Goal: Information Seeking & Learning: Learn about a topic

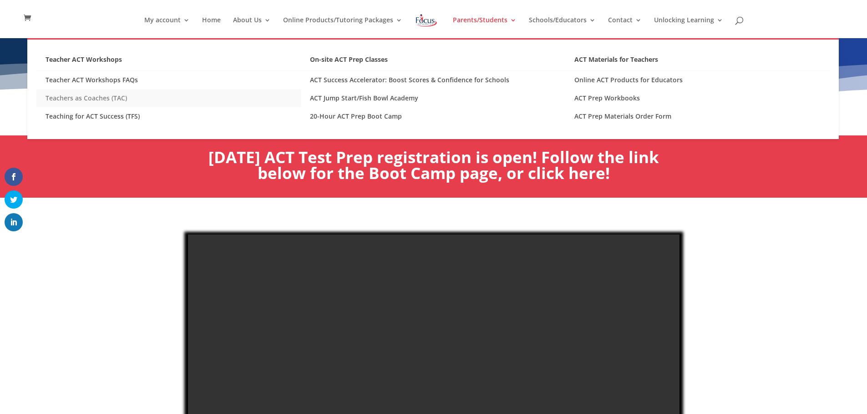
click at [97, 102] on link "Teachers as Coaches (TAC)" at bounding box center [168, 98] width 264 height 18
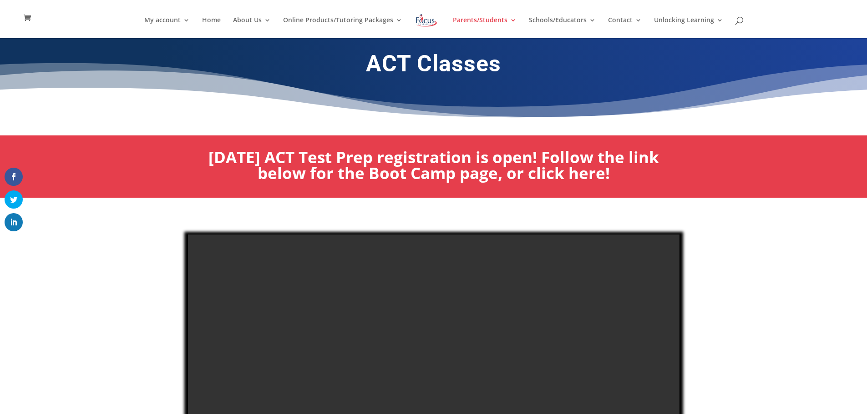
click at [752, 289] on div at bounding box center [433, 357] width 867 height 319
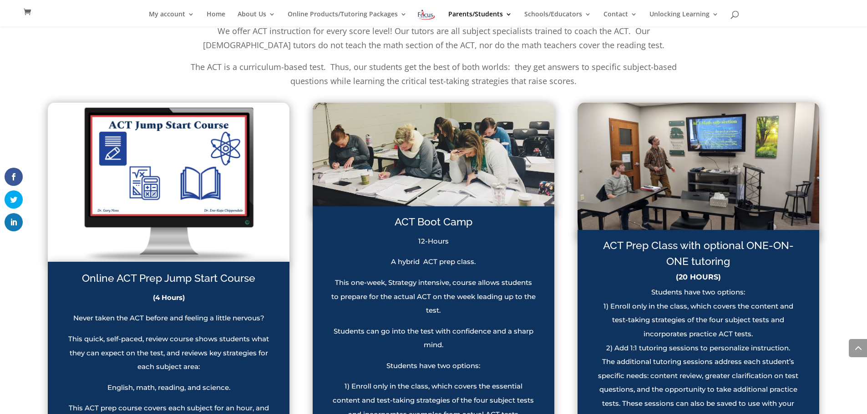
scroll to position [546, 0]
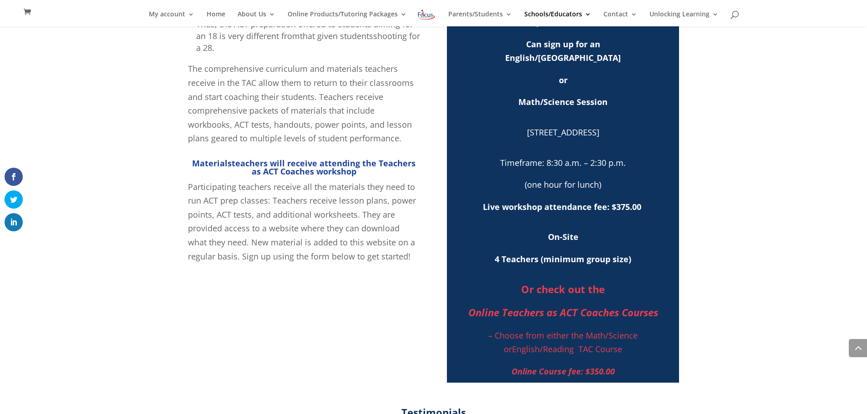
scroll to position [437, 0]
click at [550, 263] on span "4 Teachers (minimum group size)" at bounding box center [562, 258] width 136 height 11
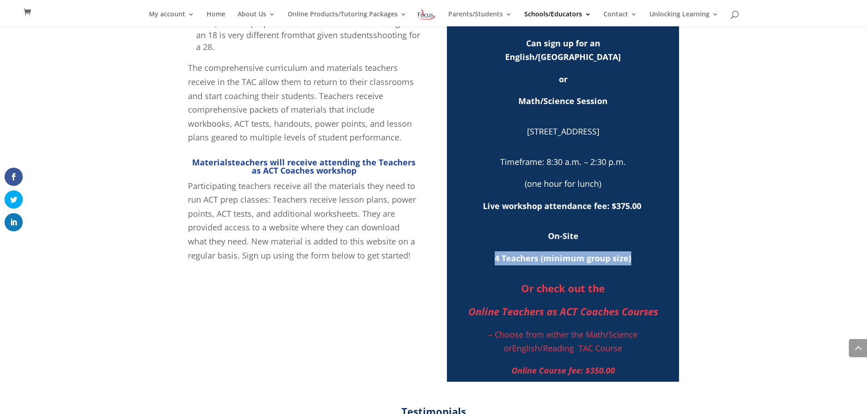
click at [550, 263] on span "4 Teachers (minimum group size)" at bounding box center [562, 258] width 136 height 11
click at [594, 262] on span "4 Teachers (minimum group size)" at bounding box center [562, 258] width 136 height 11
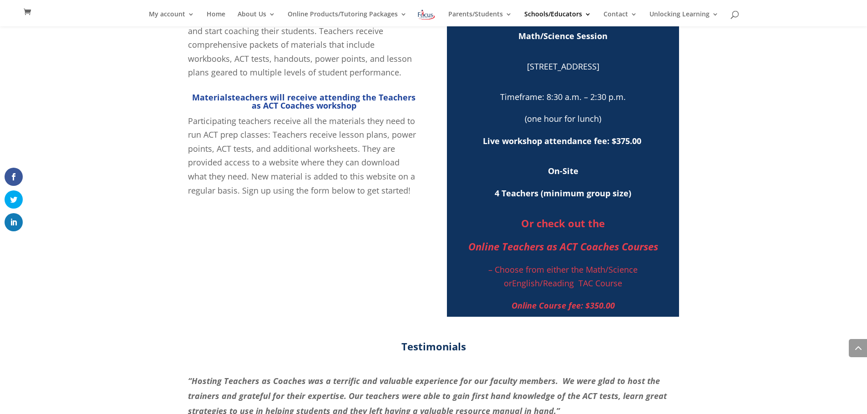
scroll to position [509, 0]
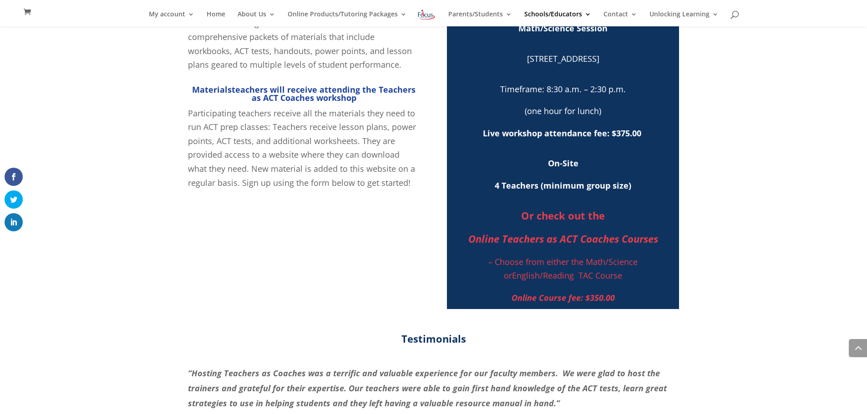
click at [571, 241] on span "Online Teachers as ACT Coaches Courses" at bounding box center [563, 239] width 190 height 14
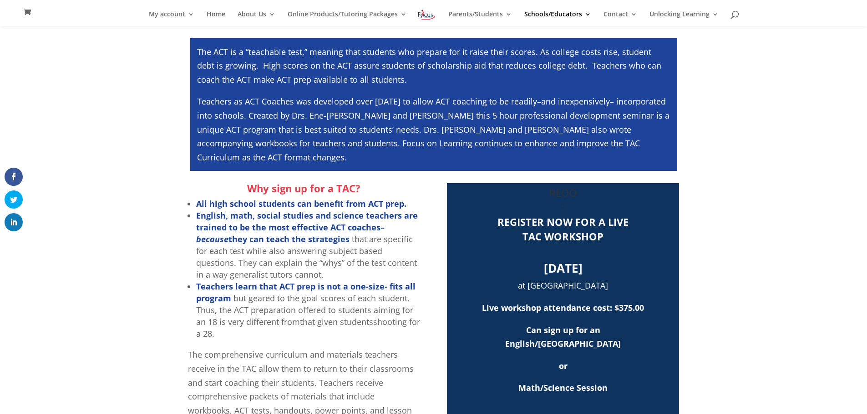
scroll to position [146, 0]
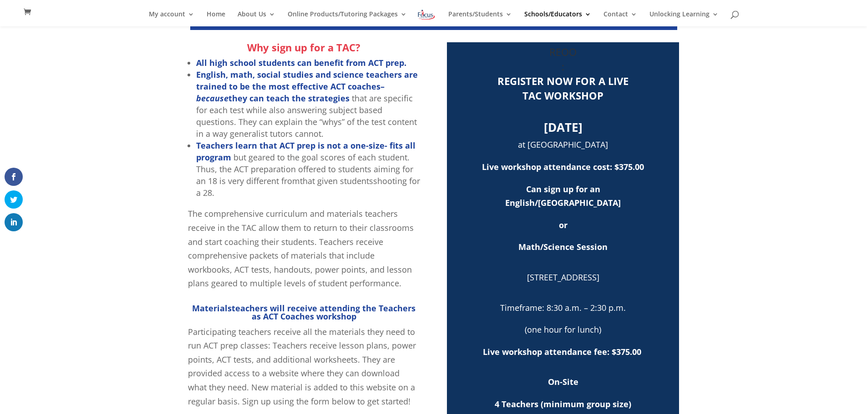
scroll to position [291, 0]
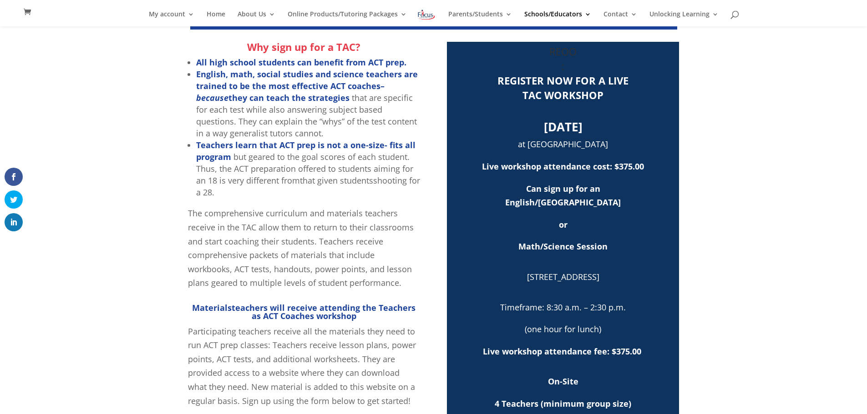
click at [566, 248] on span "Math/Science Session" at bounding box center [562, 246] width 89 height 11
click at [731, 247] on div "Why sign up for a TAC? All high school students can benefit from ACT prep. Engl…" at bounding box center [433, 285] width 867 height 510
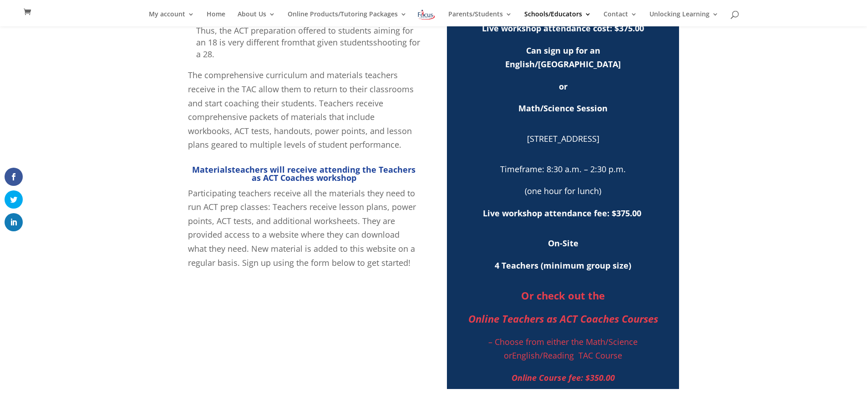
scroll to position [437, 0]
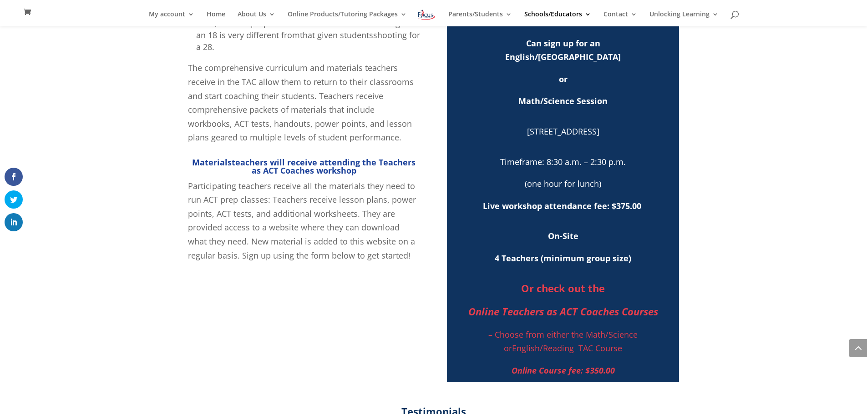
click at [592, 260] on span "4 Teachers (minimum group size)" at bounding box center [562, 258] width 136 height 11
click at [760, 252] on div "Why sign up for a TAC? All high school students can benefit from ACT prep. Engl…" at bounding box center [433, 139] width 867 height 510
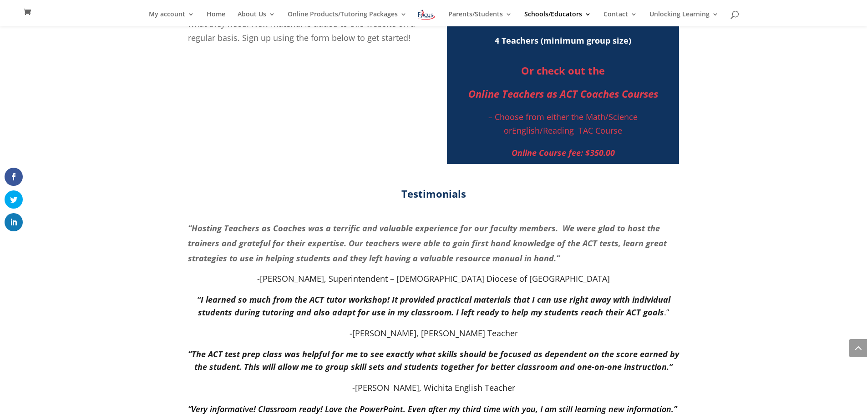
scroll to position [655, 0]
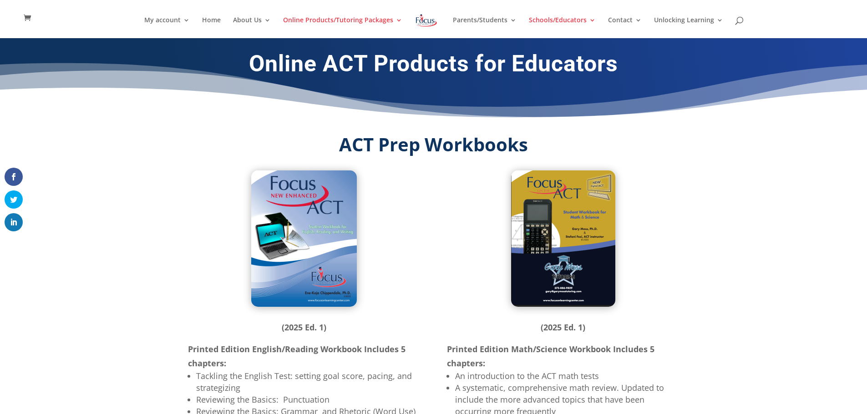
click at [675, 146] on h2 "ACT Prep Workbooks" at bounding box center [433, 147] width 491 height 23
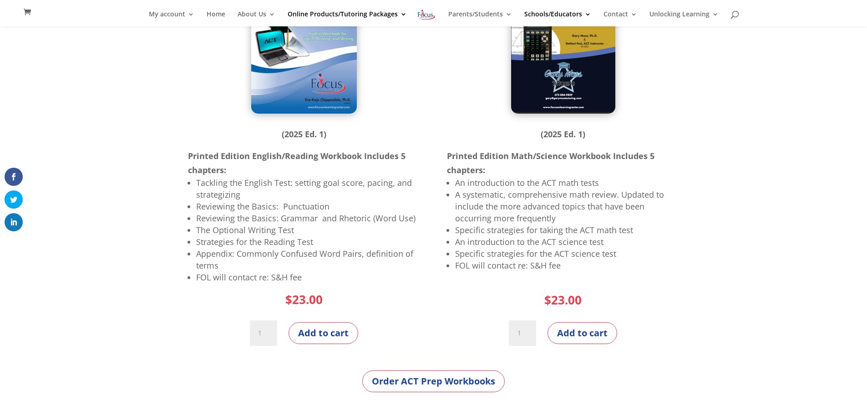
scroll to position [182, 0]
